Goal: Task Accomplishment & Management: Use online tool/utility

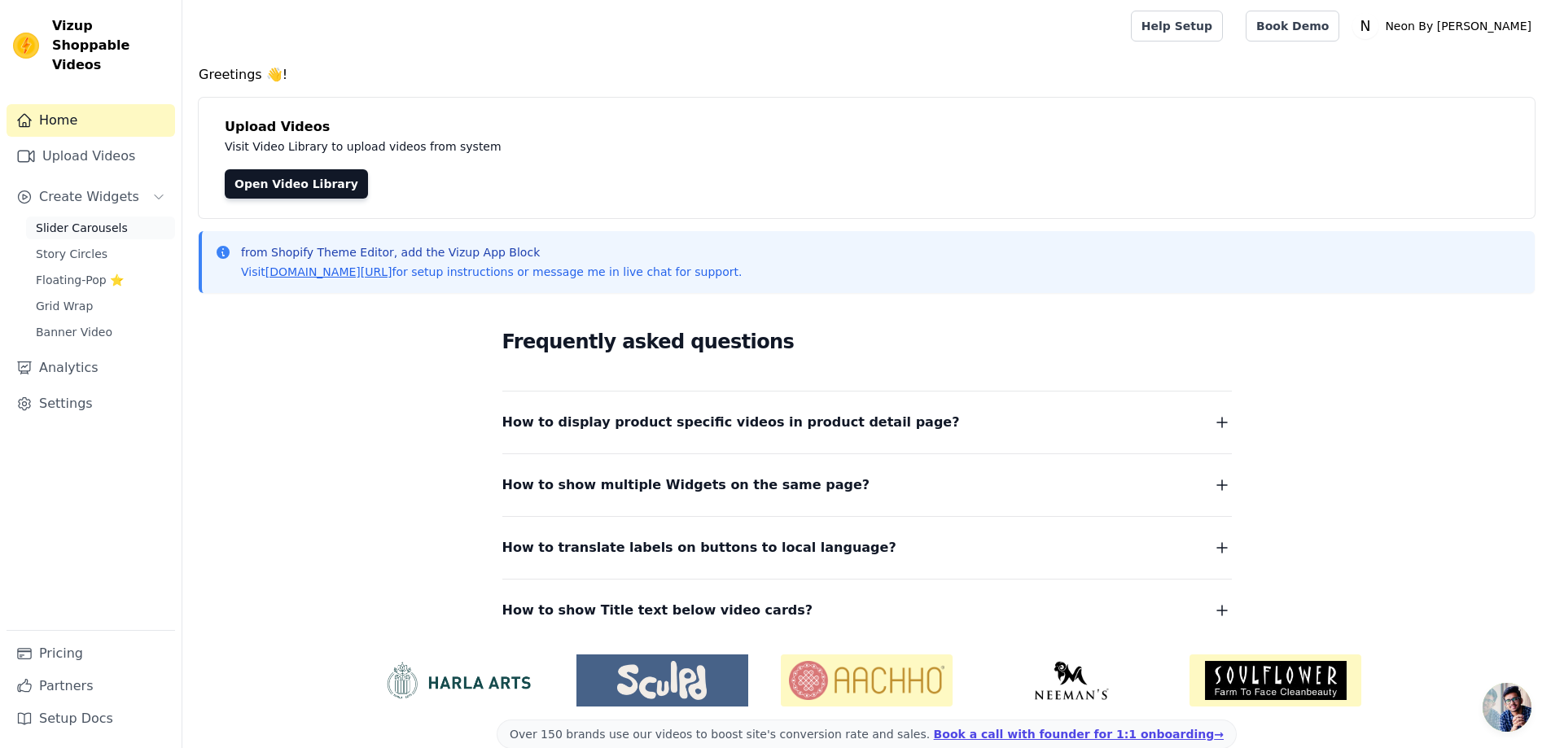
click at [81, 217] on link "Slider Carousels" at bounding box center [100, 228] width 149 height 23
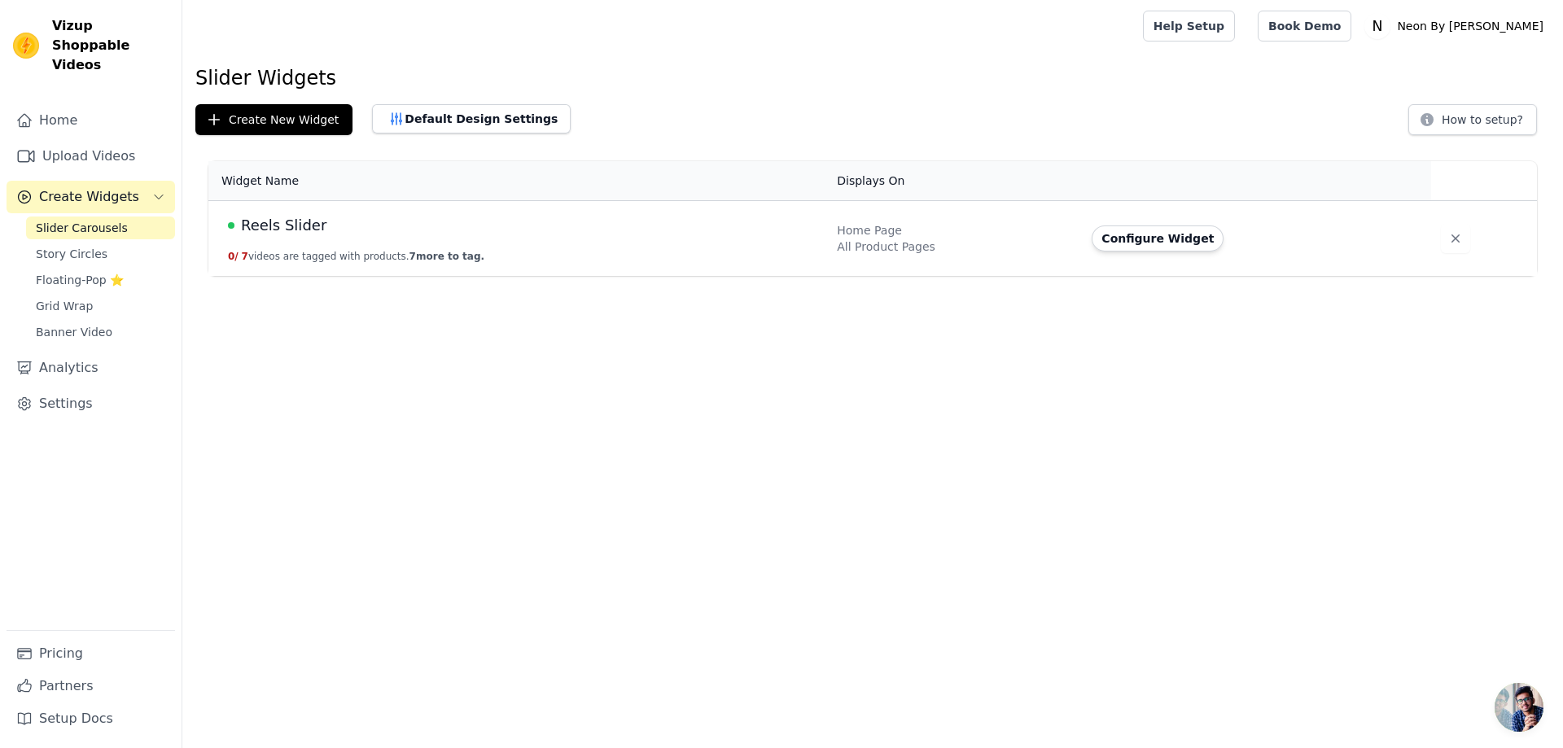
click at [264, 231] on span "Reels Slider" at bounding box center [283, 225] width 85 height 23
click at [287, 220] on span "Reels Slider" at bounding box center [283, 225] width 85 height 23
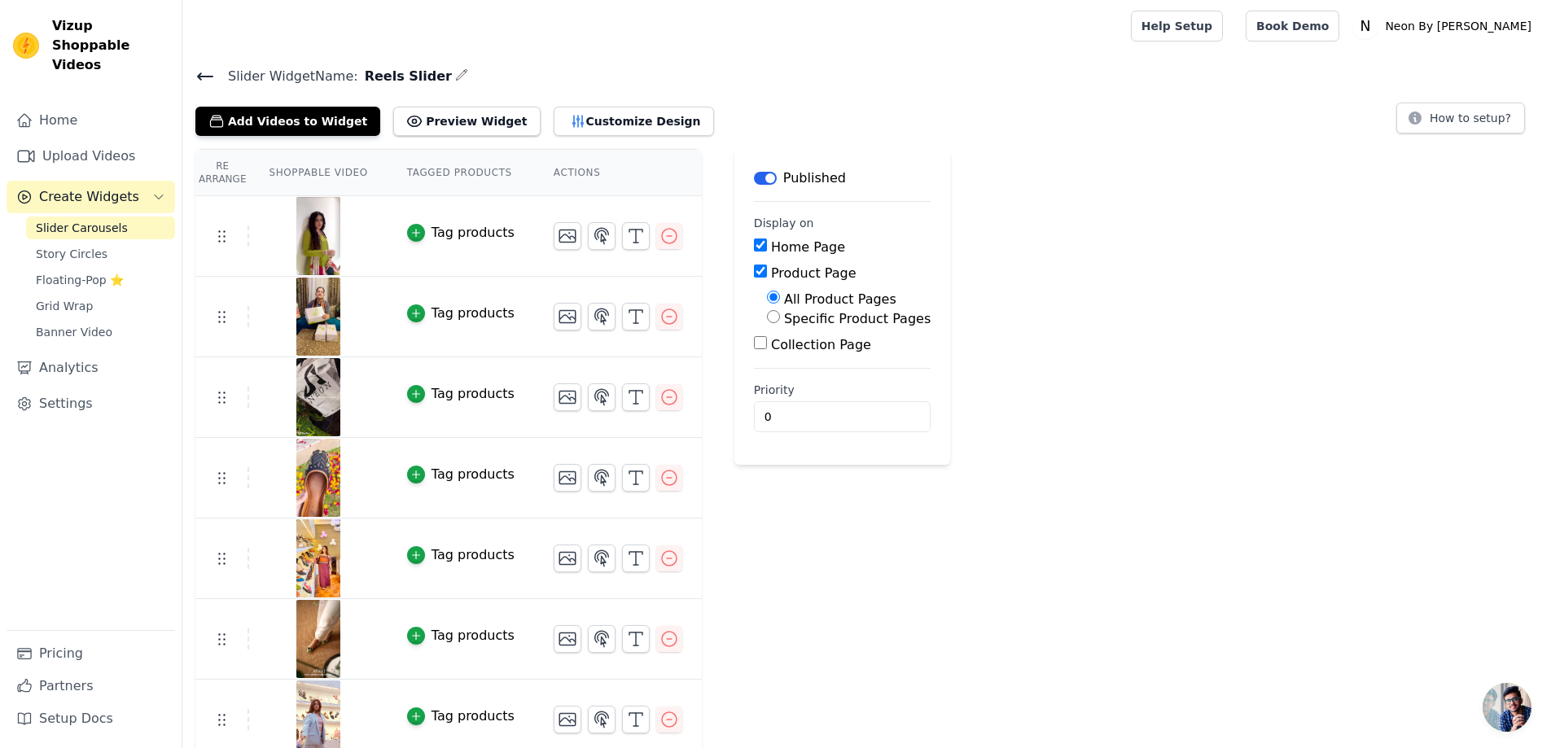
click at [754, 345] on input "Collection Page" at bounding box center [760, 342] width 13 height 13
checkbox input "true"
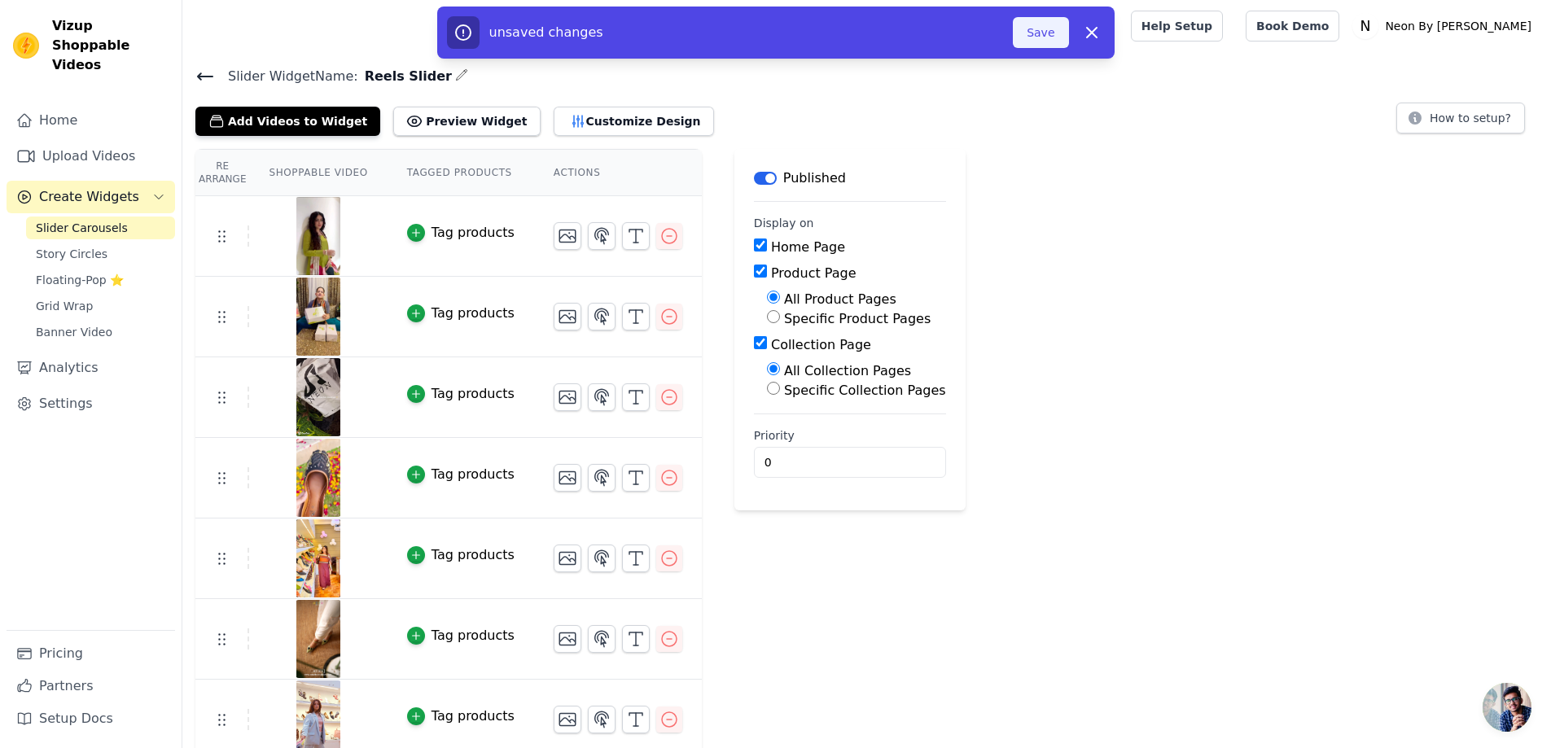
click at [1033, 33] on button "Save" at bounding box center [1040, 32] width 55 height 31
